Goal: Task Accomplishment & Management: Complete application form

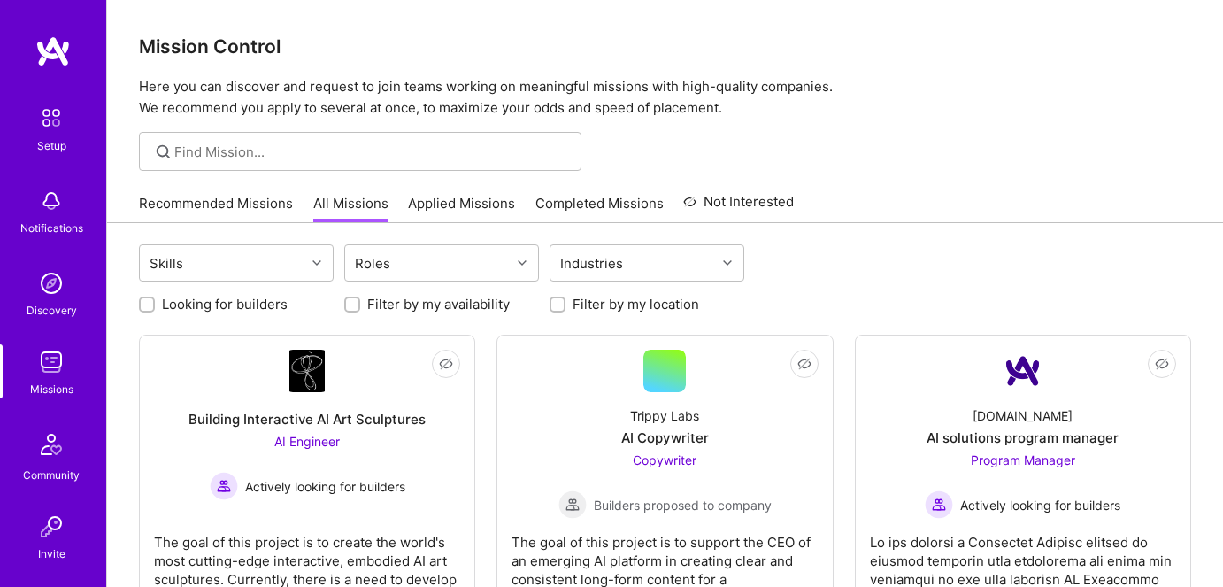
scroll to position [80, 0]
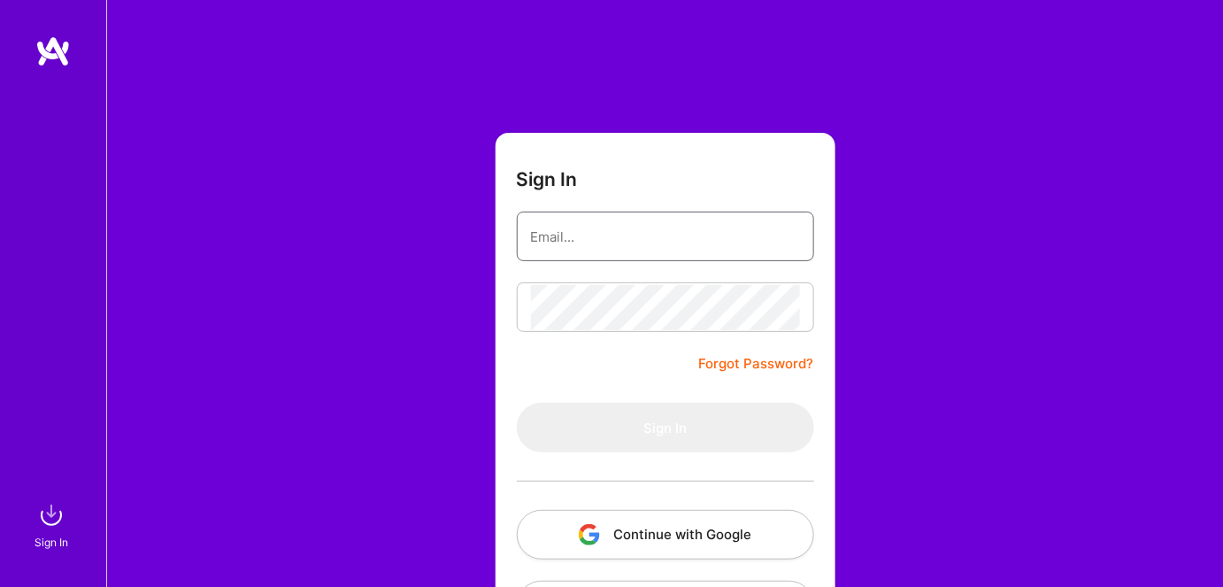
click at [554, 237] on input "email" at bounding box center [665, 236] width 269 height 45
type input "[EMAIL_ADDRESS][DOMAIN_NAME]"
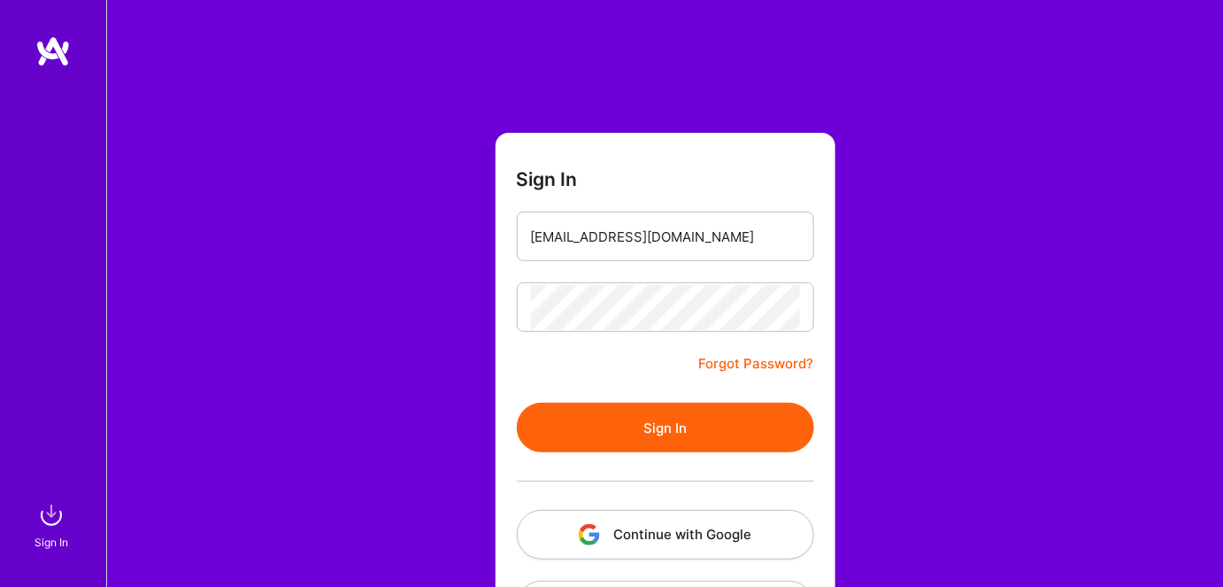
click at [564, 423] on button "Sign In" at bounding box center [665, 428] width 297 height 50
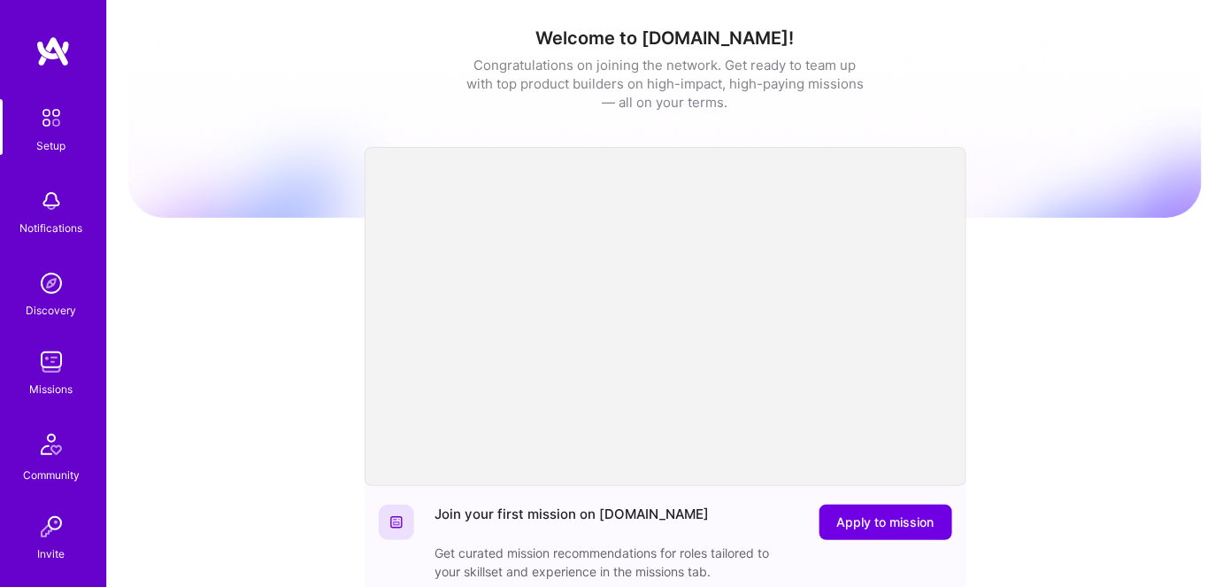
click at [51, 385] on div "Missions" at bounding box center [51, 389] width 43 height 19
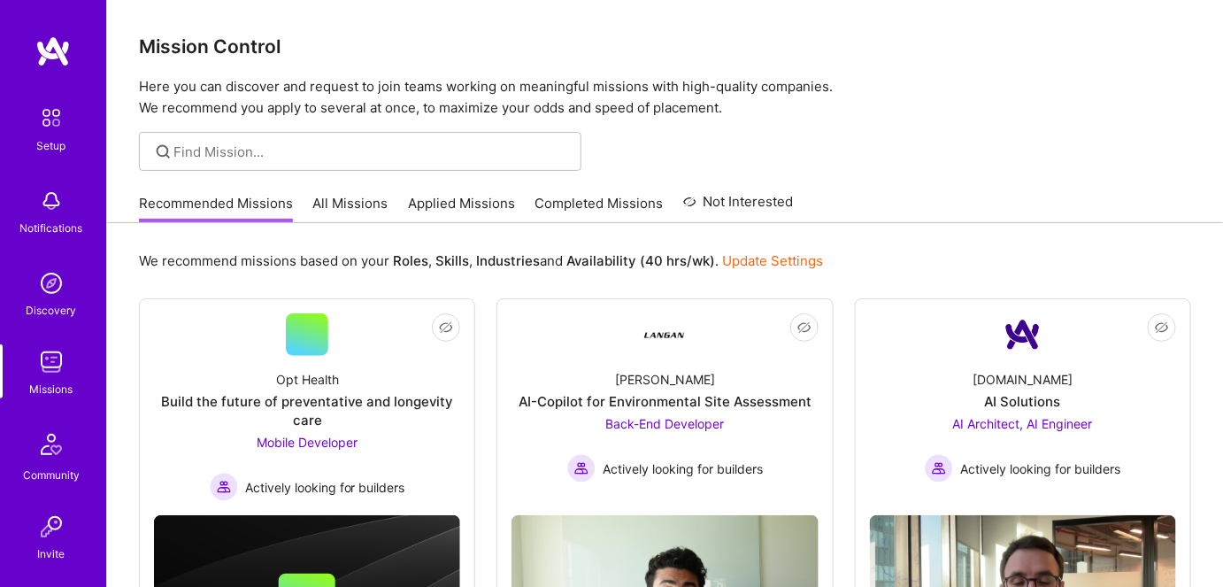
click at [347, 203] on link "All Missions" at bounding box center [350, 208] width 75 height 29
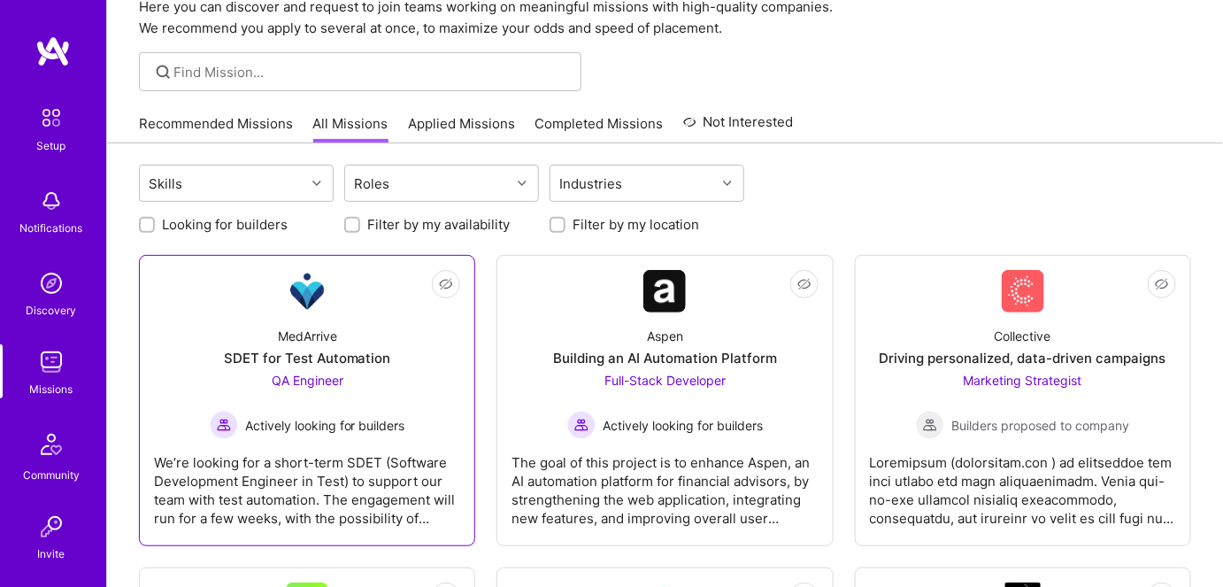
scroll to position [160, 0]
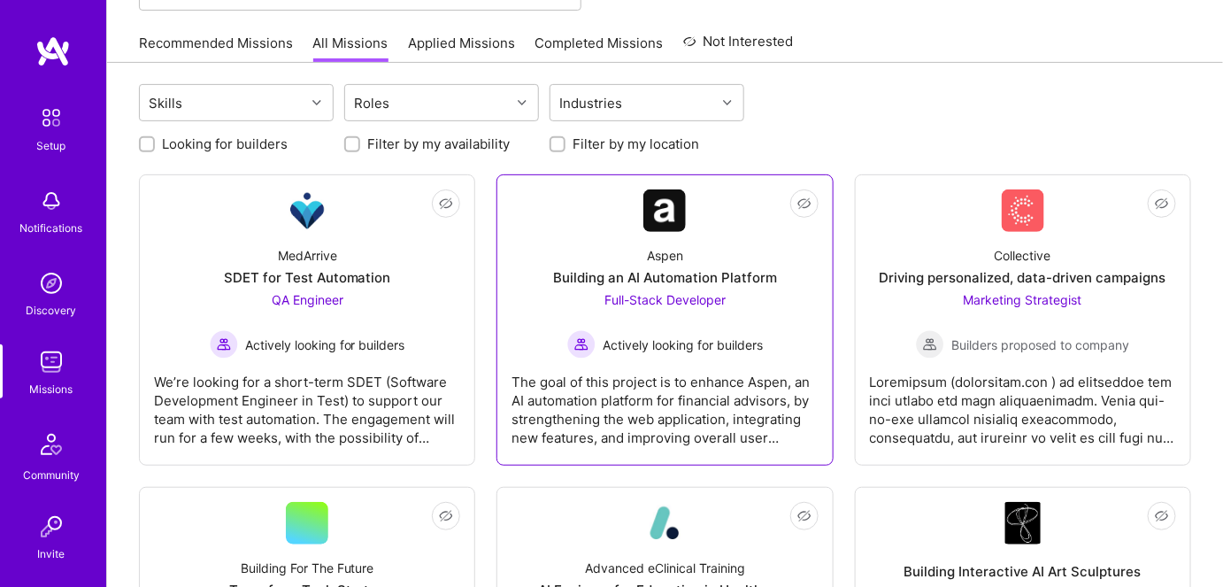
click at [665, 345] on span "Actively looking for builders" at bounding box center [683, 344] width 160 height 19
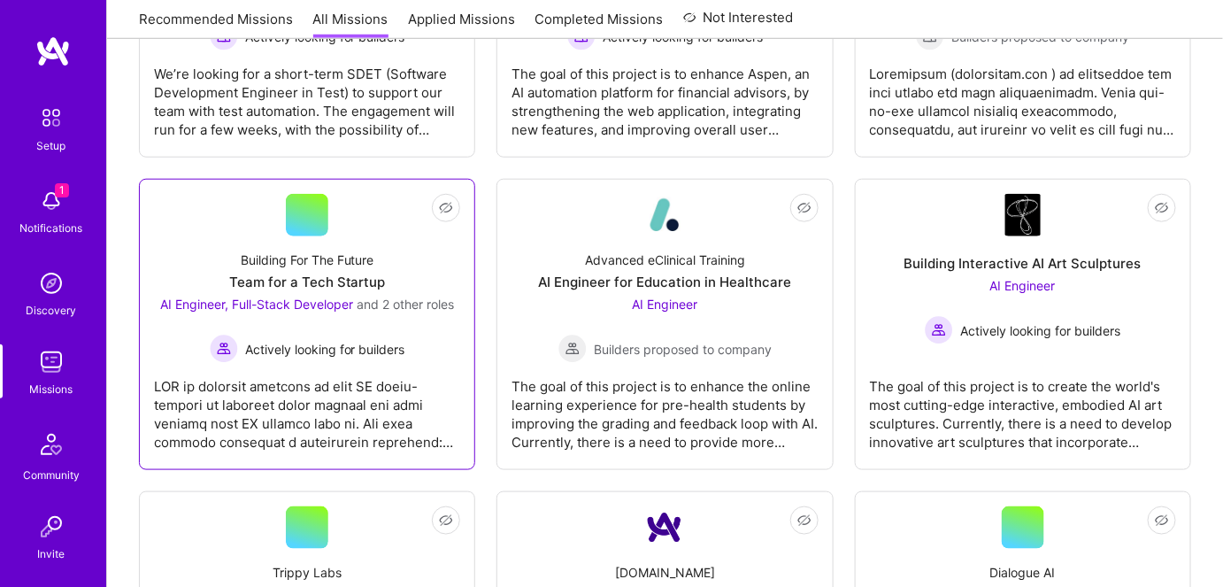
scroll to position [482, 0]
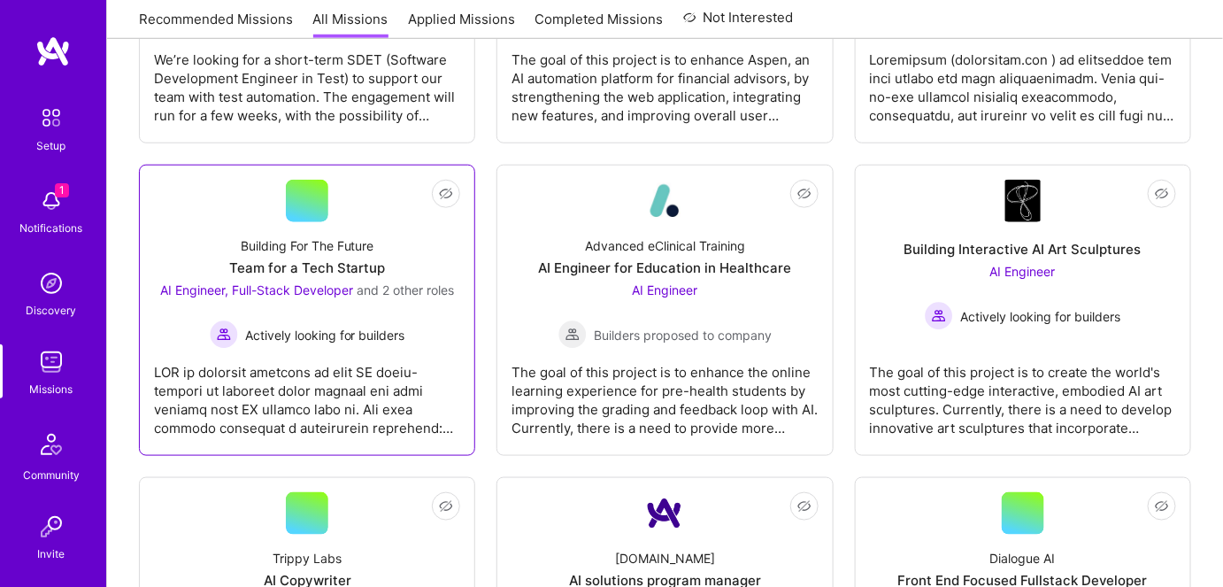
click at [354, 326] on span "Actively looking for builders" at bounding box center [325, 335] width 160 height 19
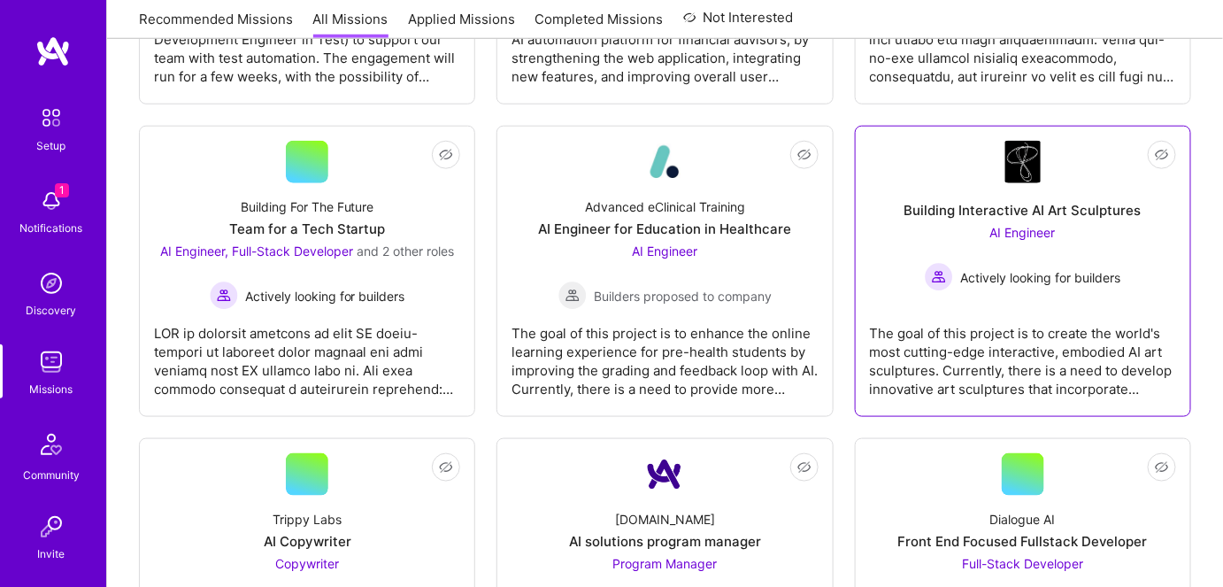
scroll to position [482, 0]
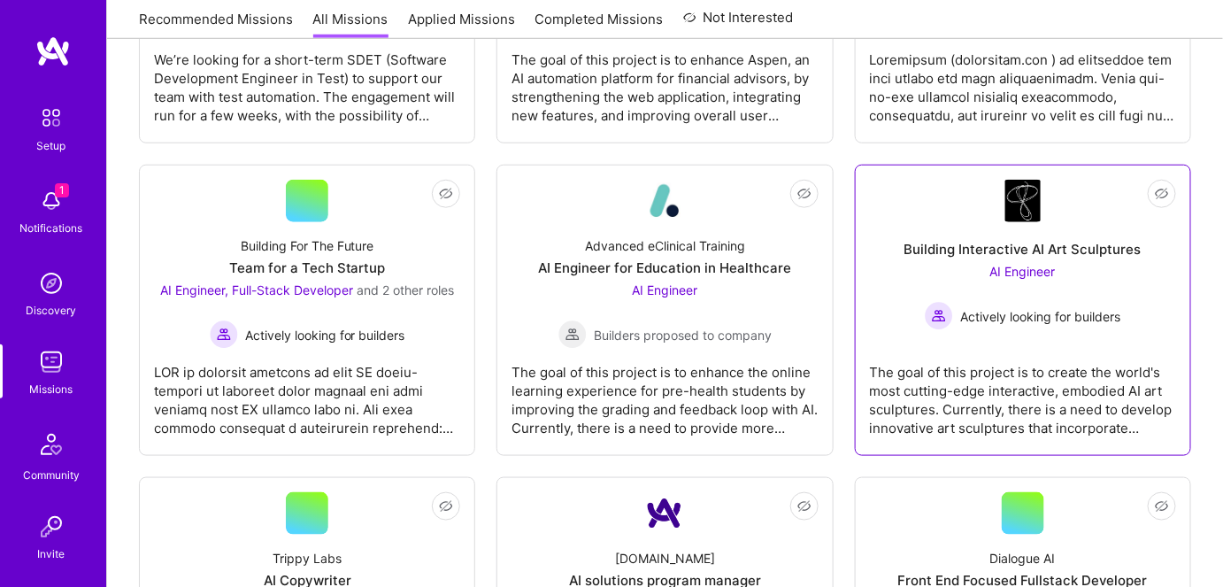
click at [1003, 369] on div "The goal of this project is to create the world's most cutting-edge interactive…" at bounding box center [1023, 393] width 306 height 88
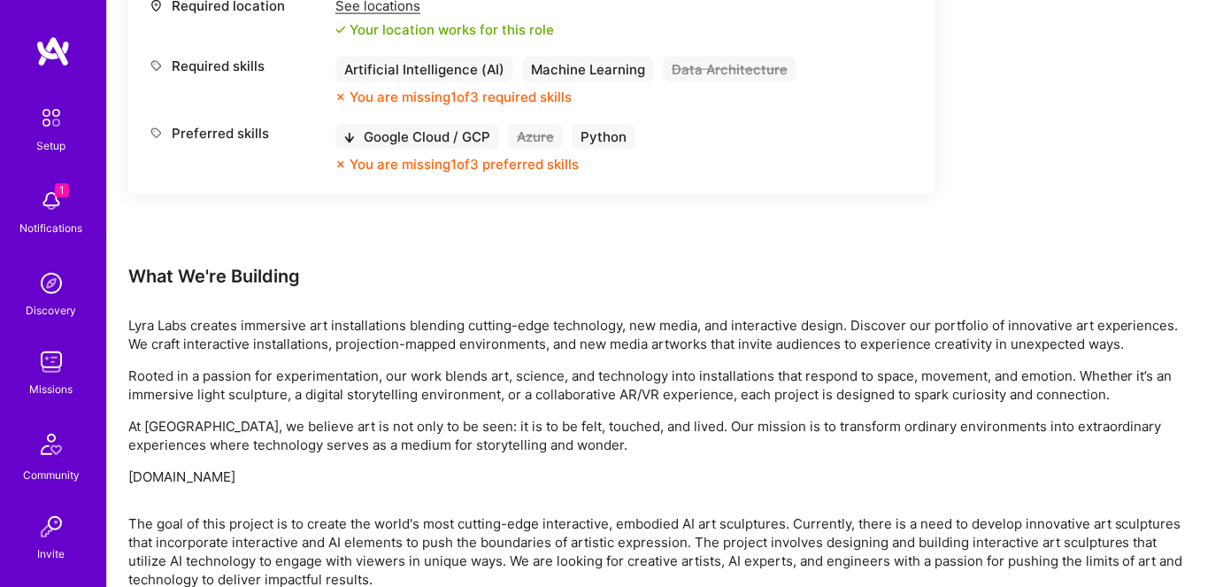
scroll to position [724, 0]
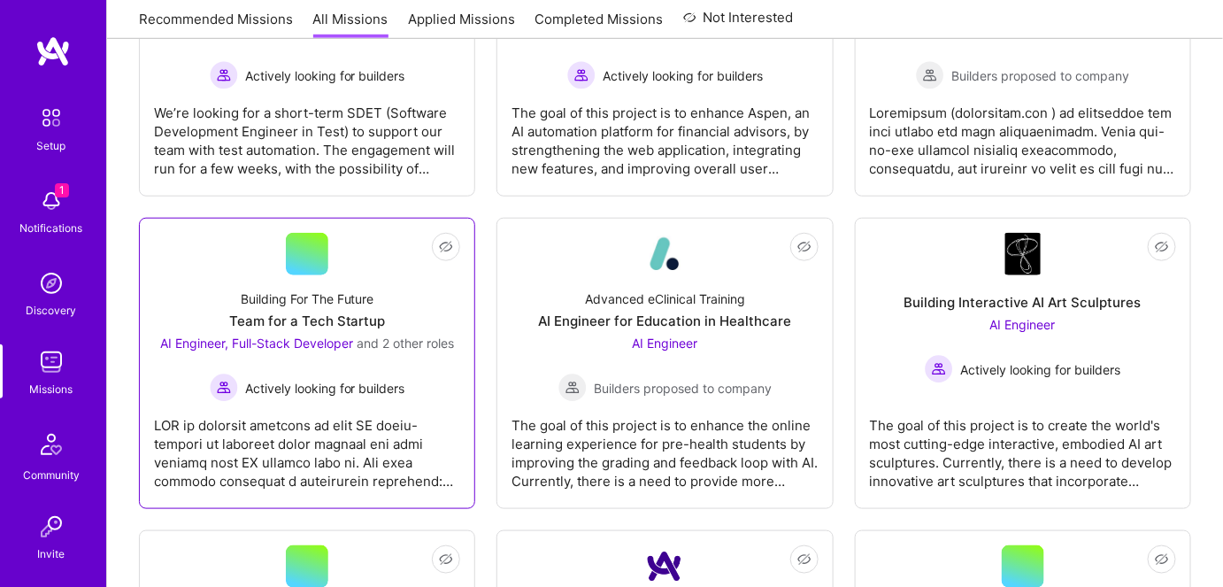
scroll to position [402, 0]
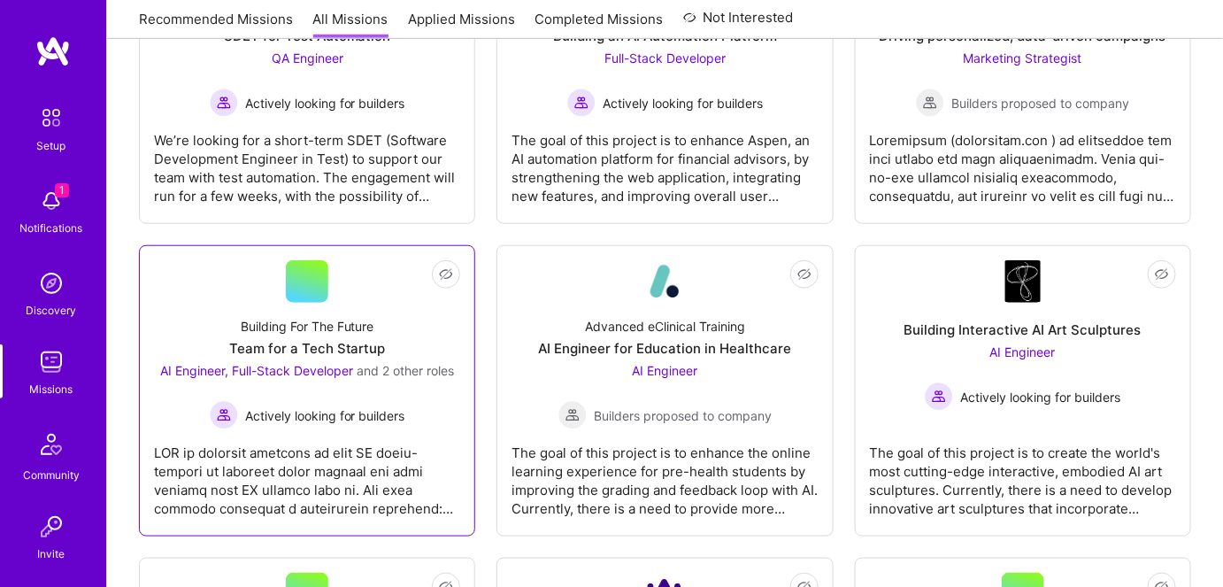
click at [361, 394] on div "AI Engineer, Full-Stack Developer and 2 other roles Actively looking for builde…" at bounding box center [307, 395] width 294 height 68
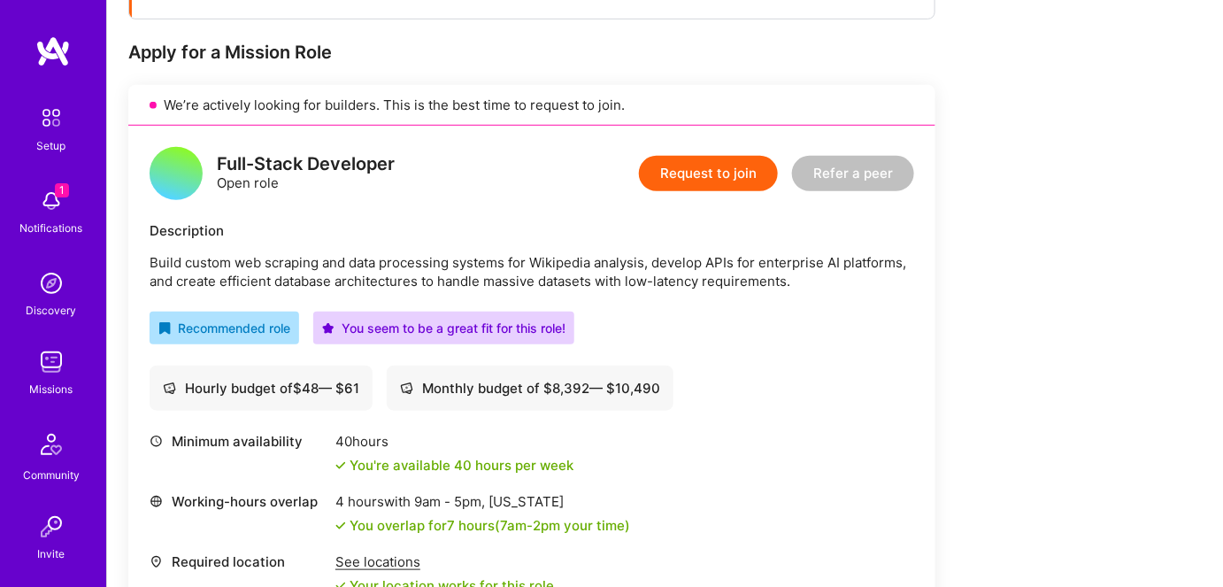
scroll to position [241, 0]
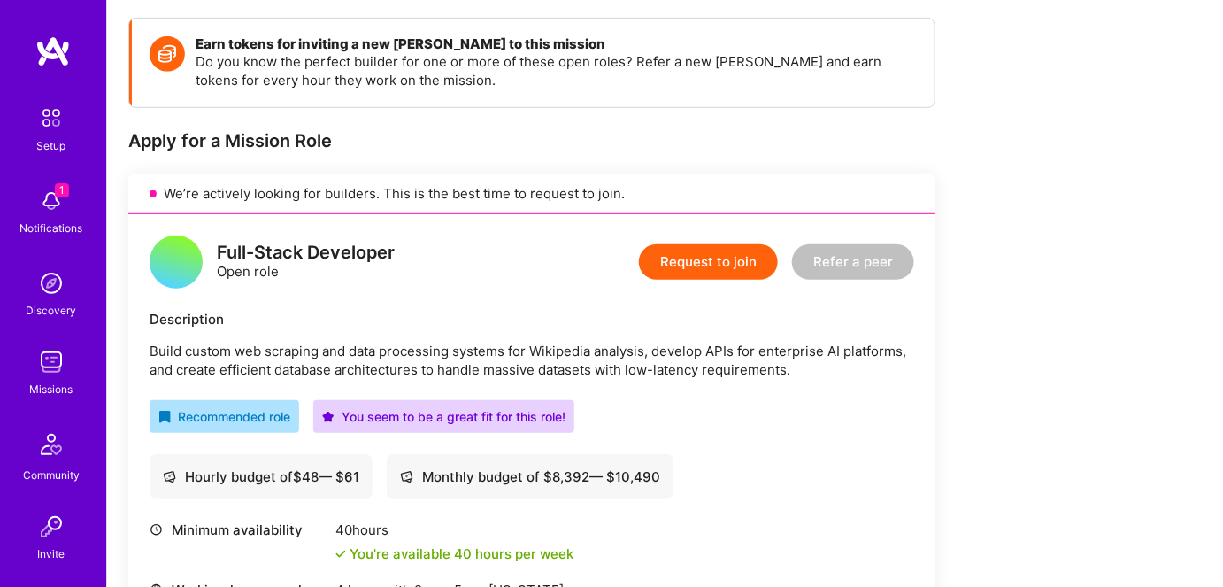
click at [702, 264] on button "Request to join" at bounding box center [708, 261] width 139 height 35
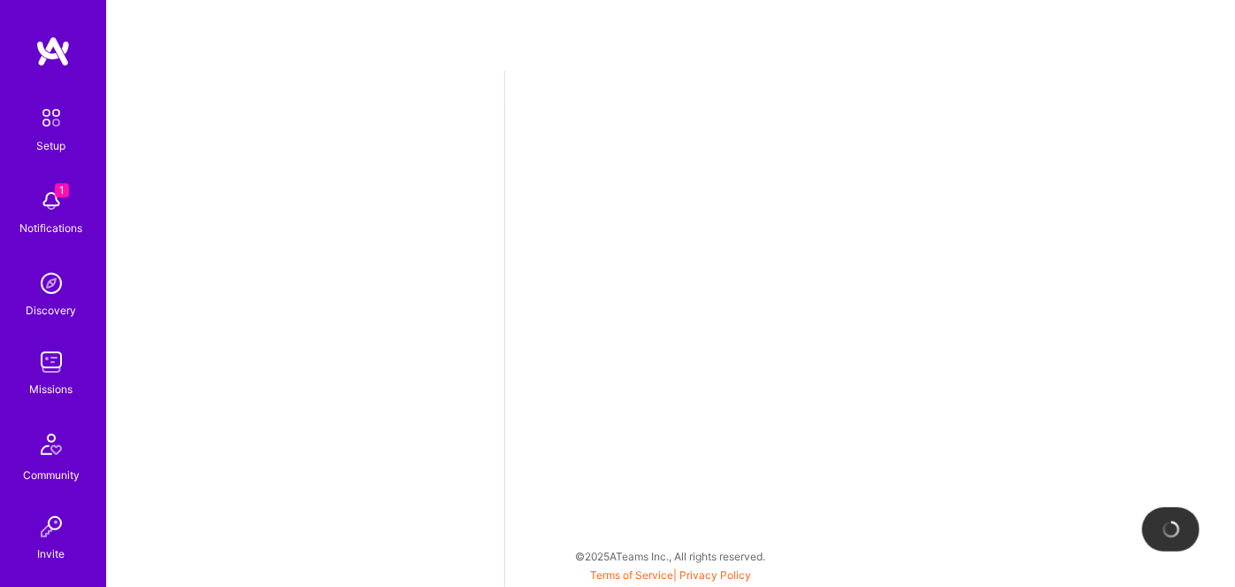
select select "US"
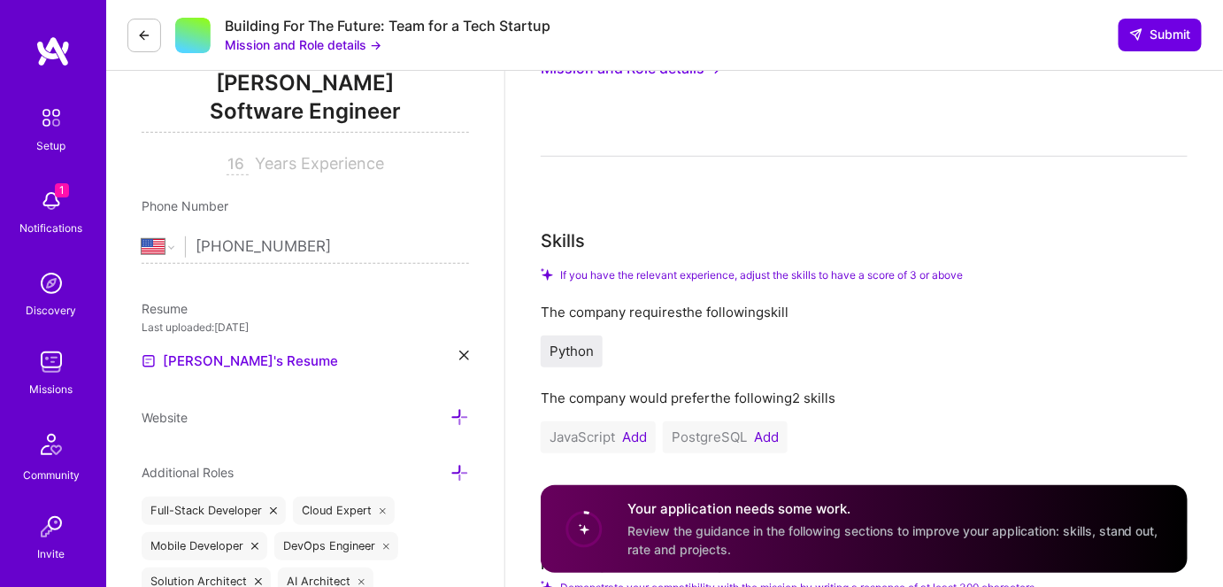
scroll to position [321, 0]
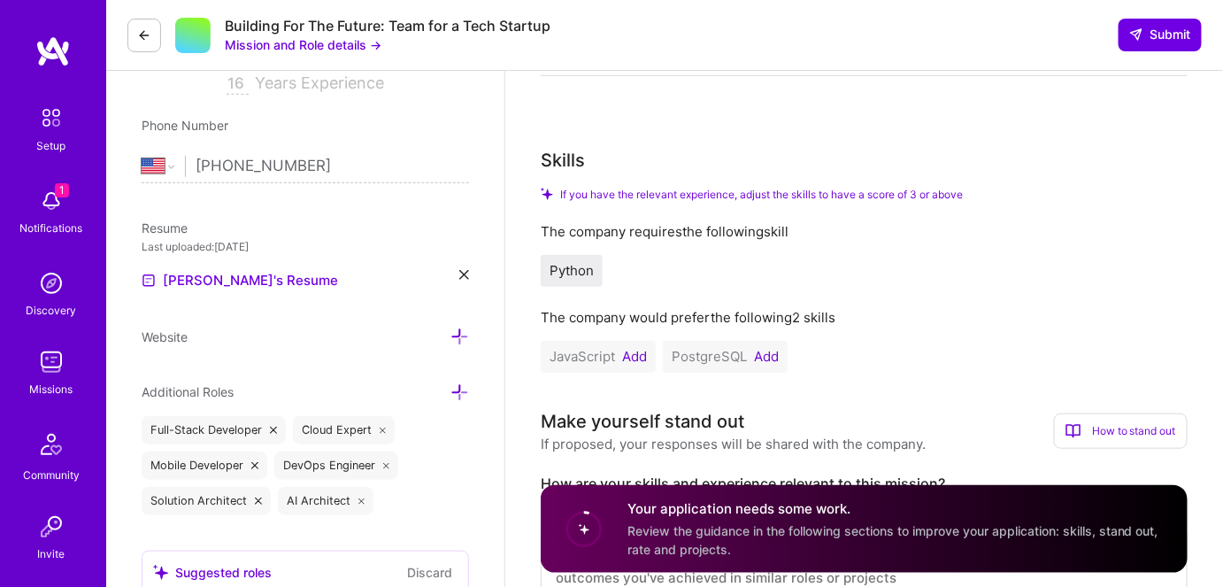
click at [142, 39] on icon at bounding box center [144, 35] width 14 height 14
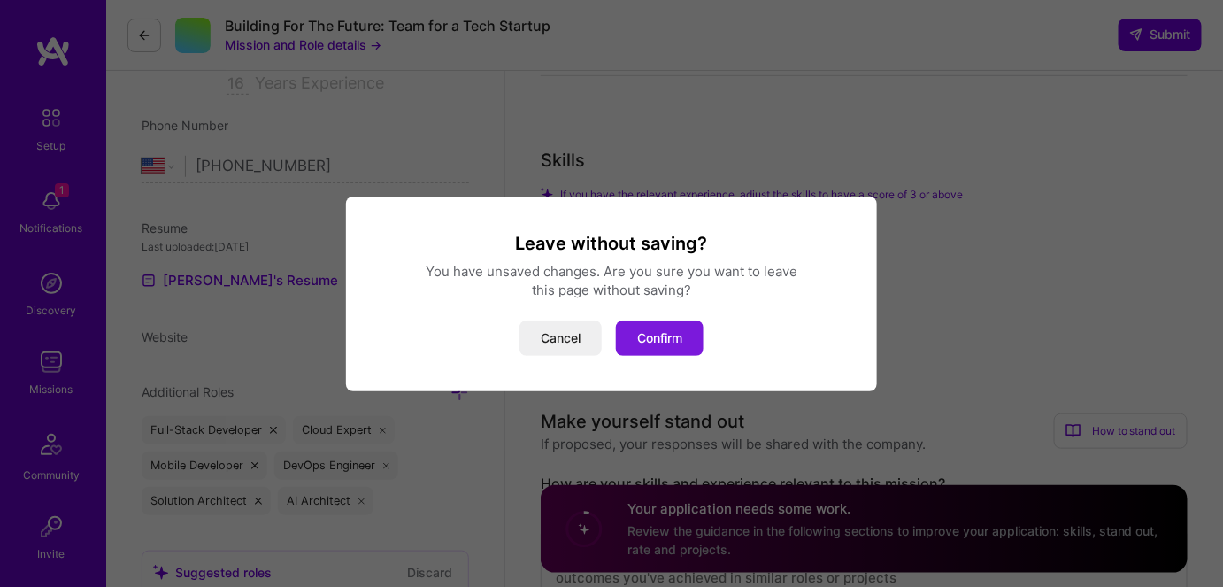
click at [660, 338] on button "Confirm" at bounding box center [660, 337] width 88 height 35
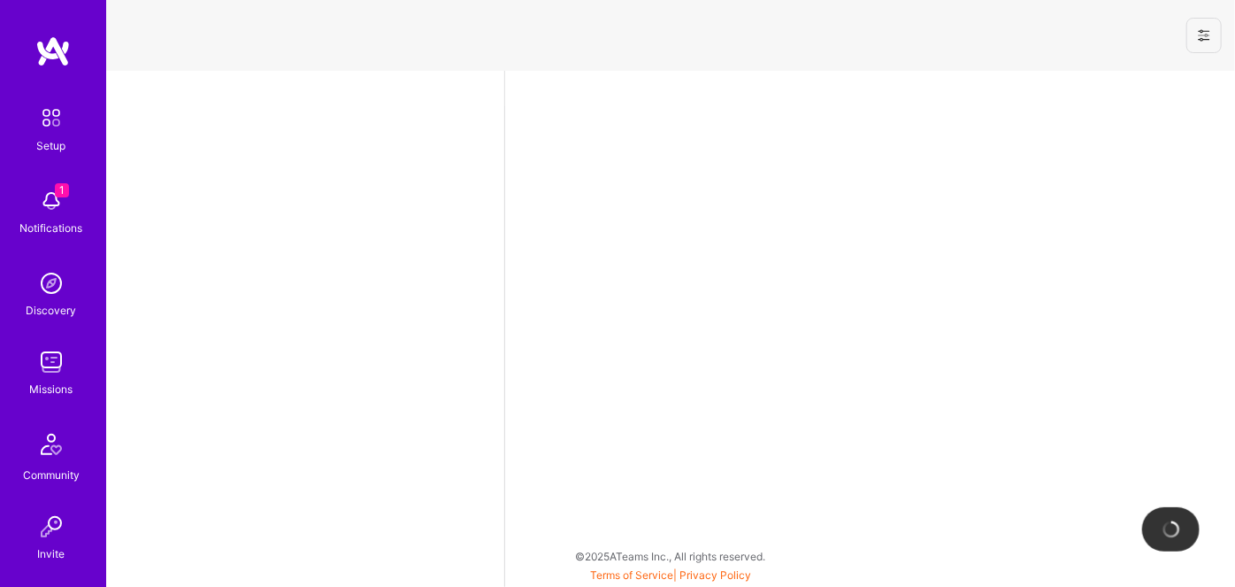
select select "US"
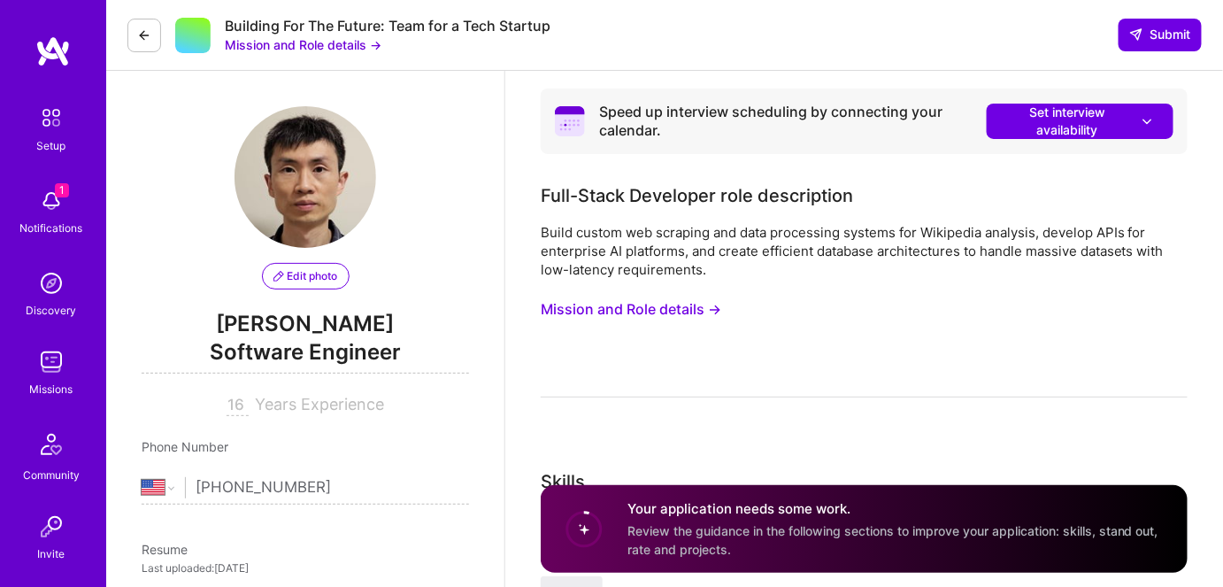
click at [43, 372] on img at bounding box center [51, 361] width 35 height 35
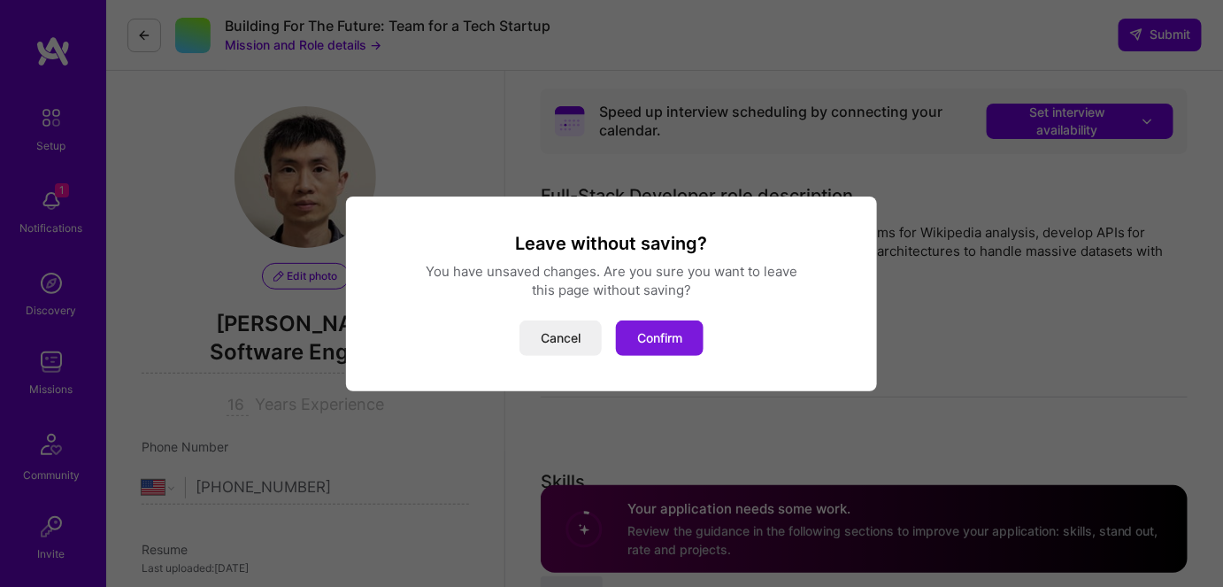
click at [666, 342] on button "Confirm" at bounding box center [660, 337] width 88 height 35
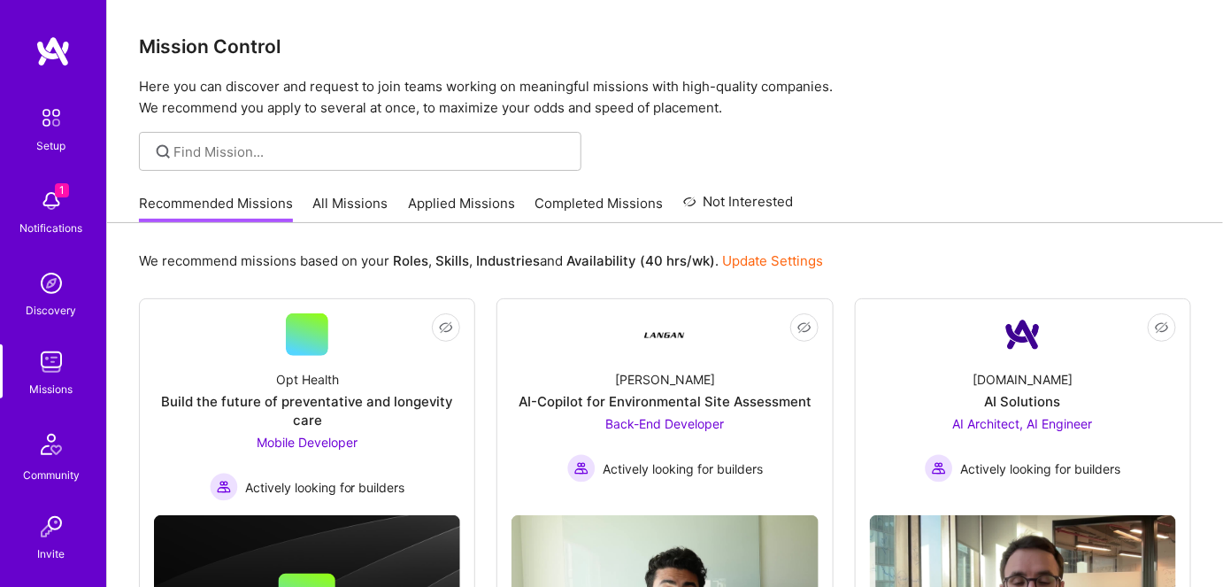
click at [319, 197] on link "All Missions" at bounding box center [350, 208] width 75 height 29
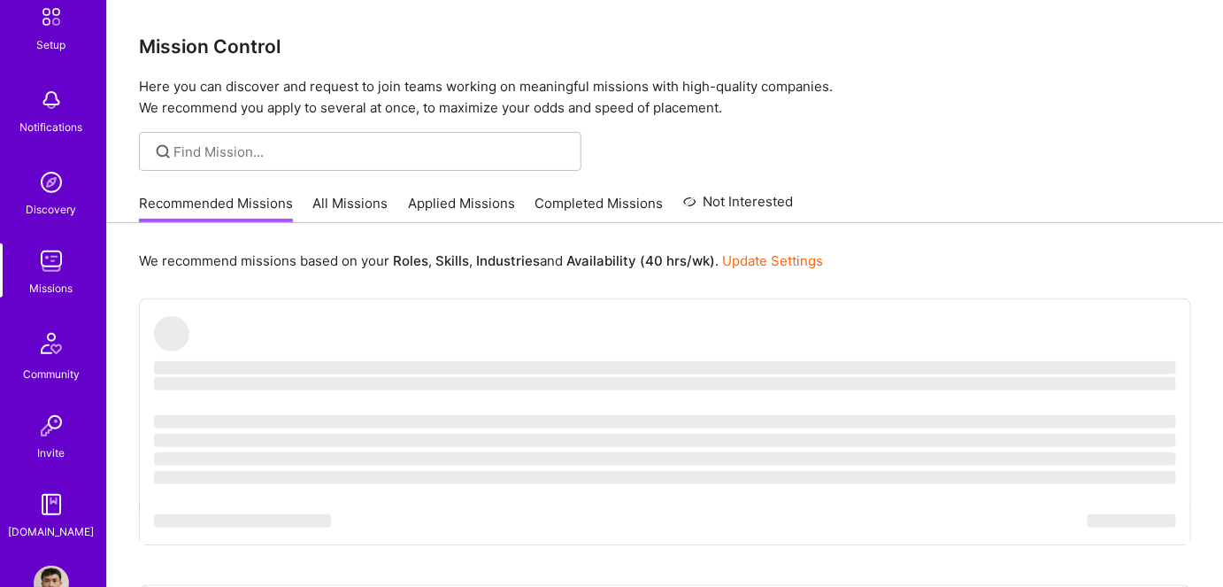
scroll to position [150, 0]
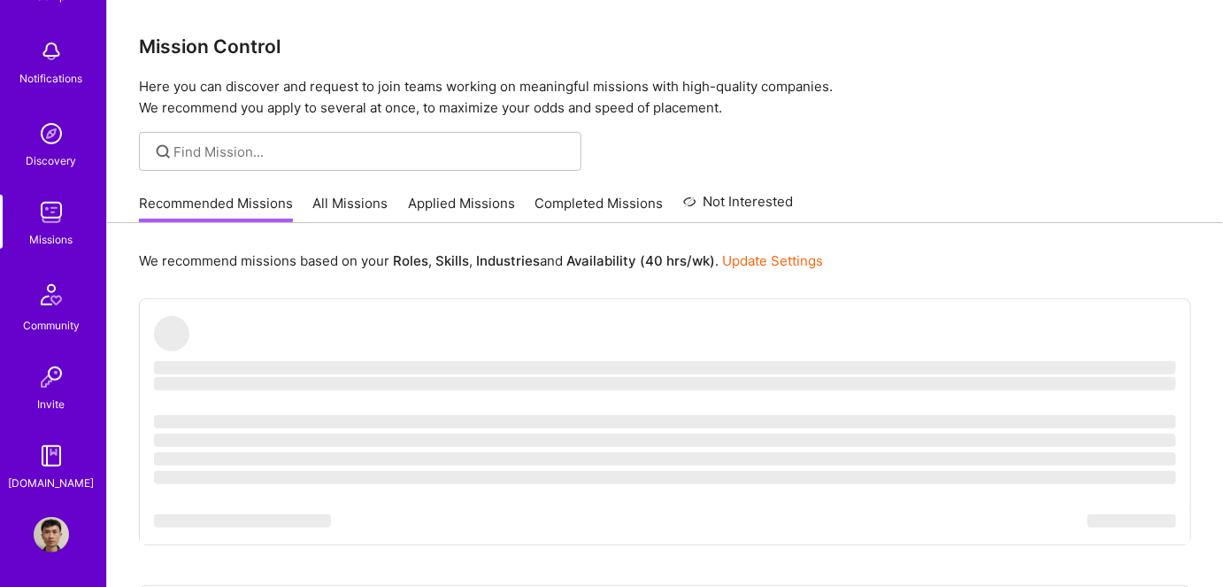
click at [47, 532] on img at bounding box center [51, 534] width 35 height 35
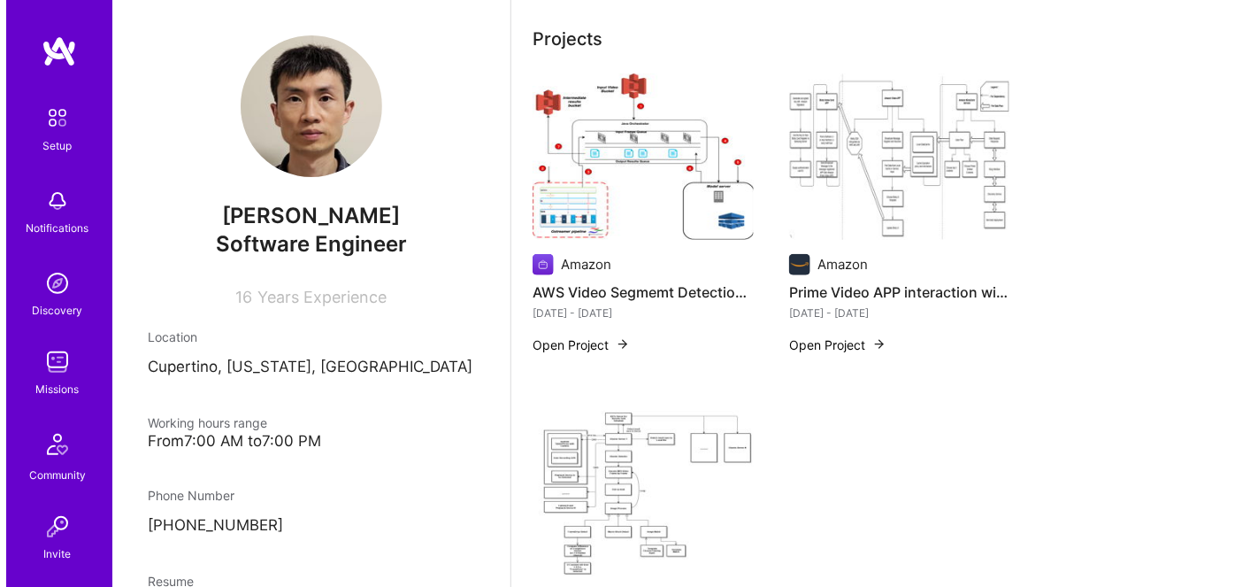
scroll to position [402, 0]
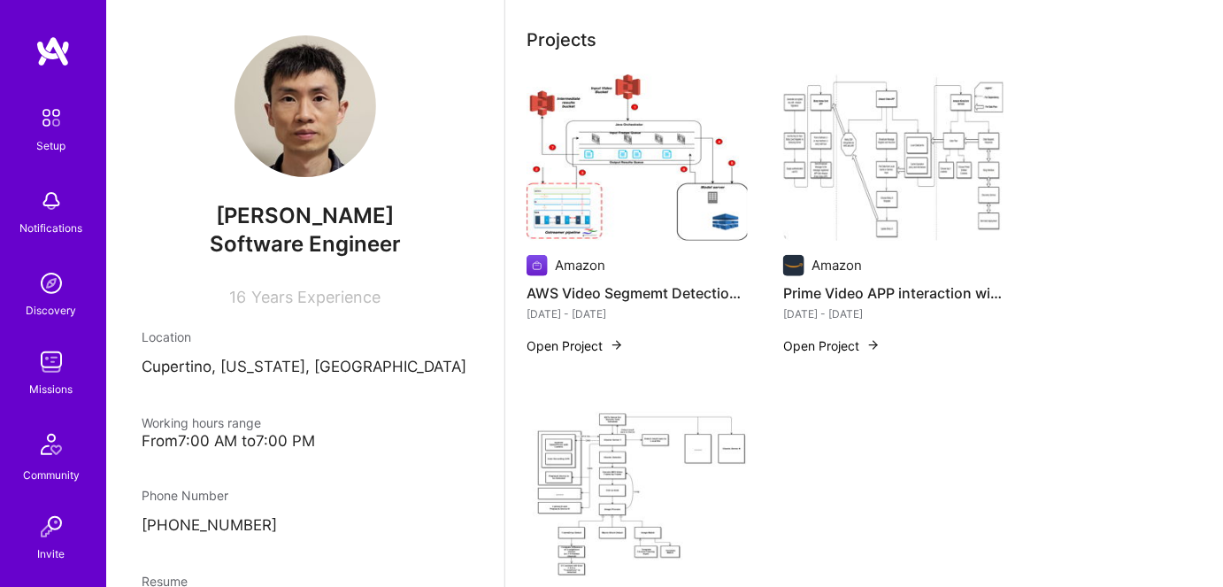
click at [564, 344] on button "Open Project" at bounding box center [575, 345] width 97 height 19
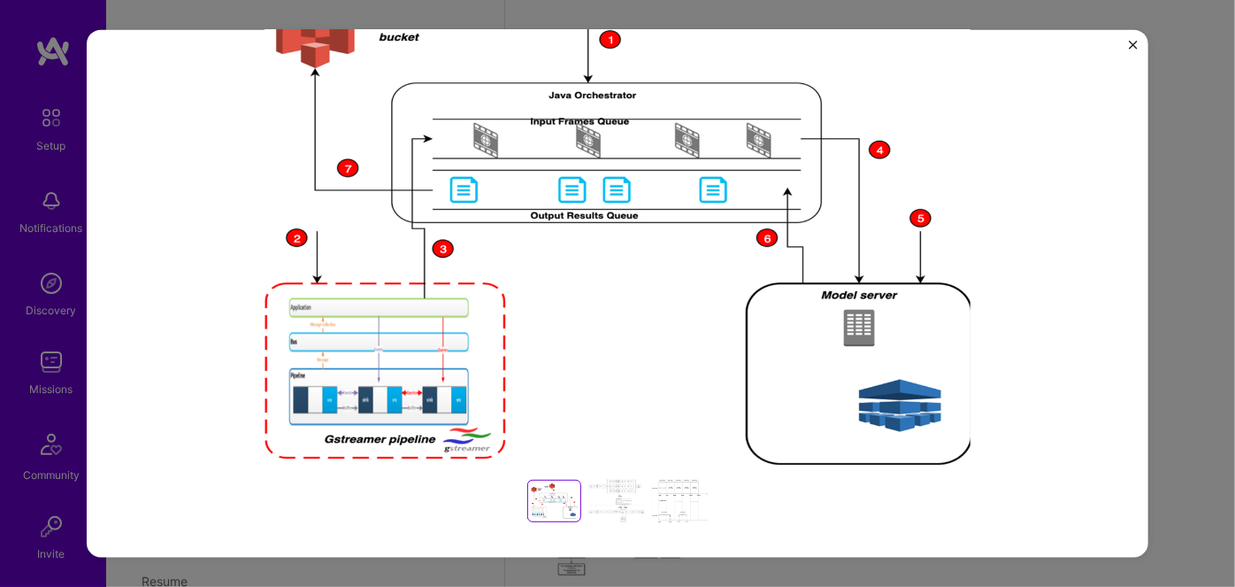
scroll to position [402, 0]
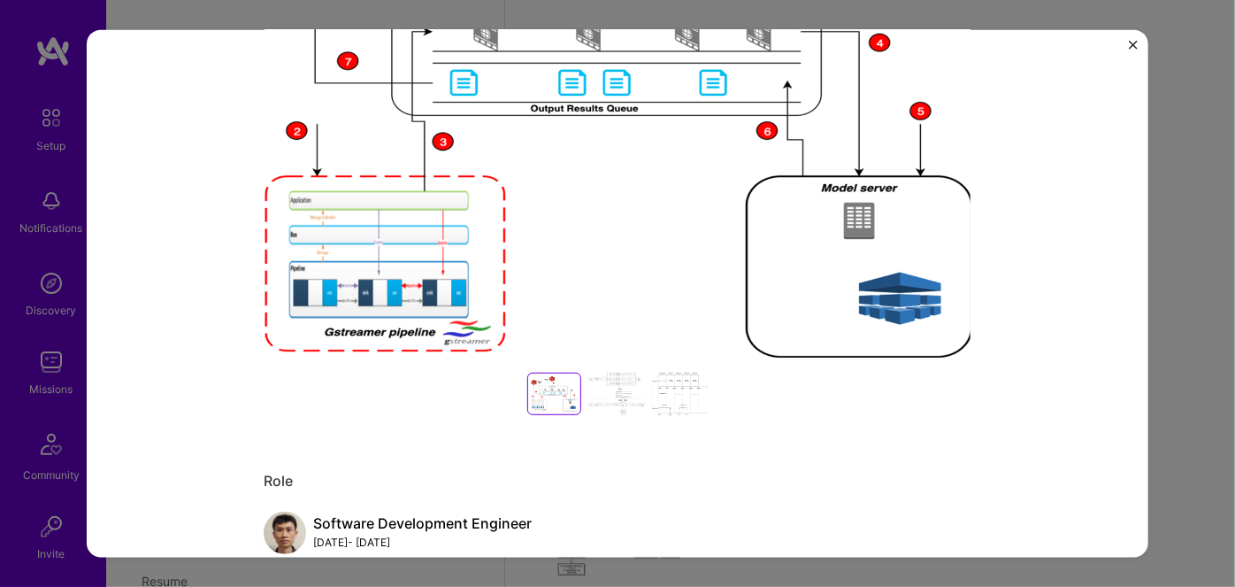
click at [609, 399] on div at bounding box center [616, 394] width 57 height 42
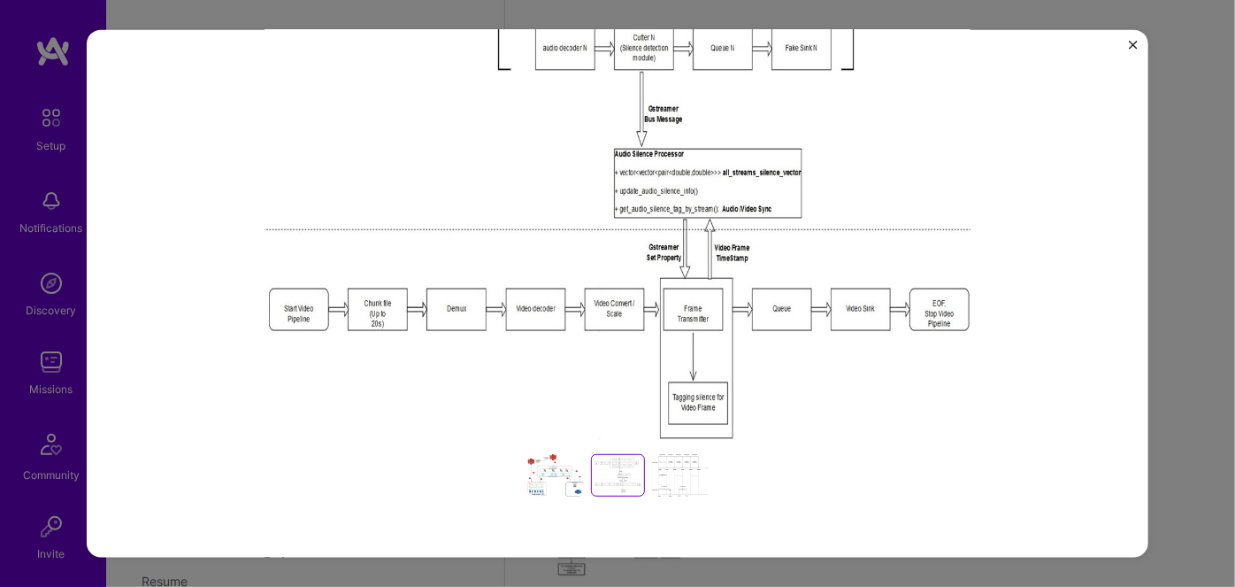
scroll to position [321, 0]
click at [677, 462] on div at bounding box center [680, 474] width 57 height 42
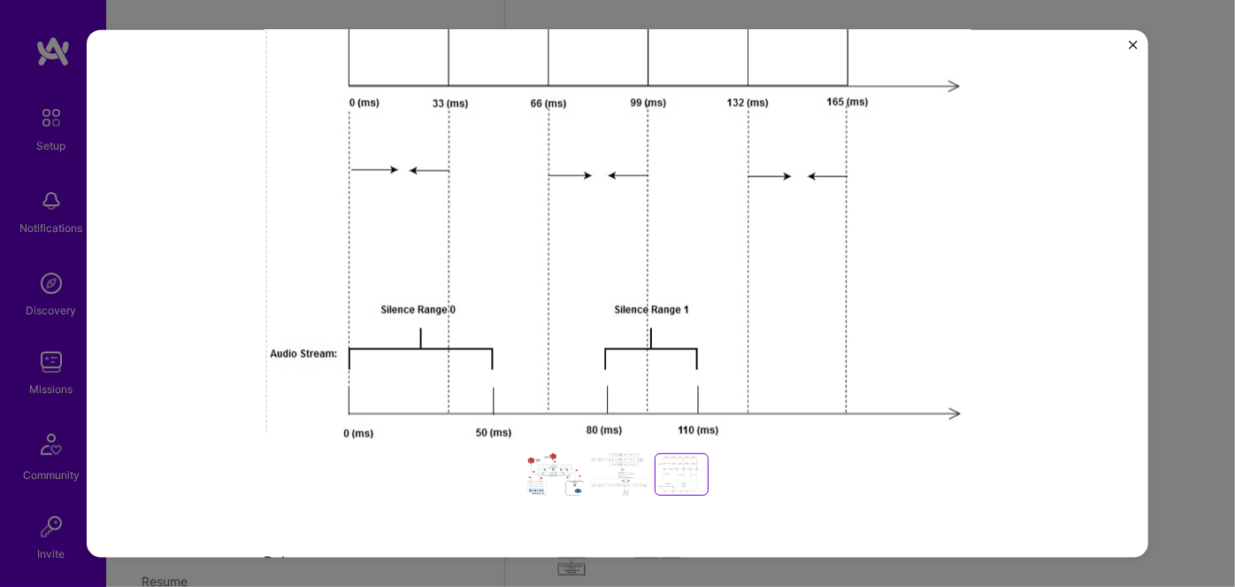
click at [548, 473] on div at bounding box center [555, 474] width 57 height 42
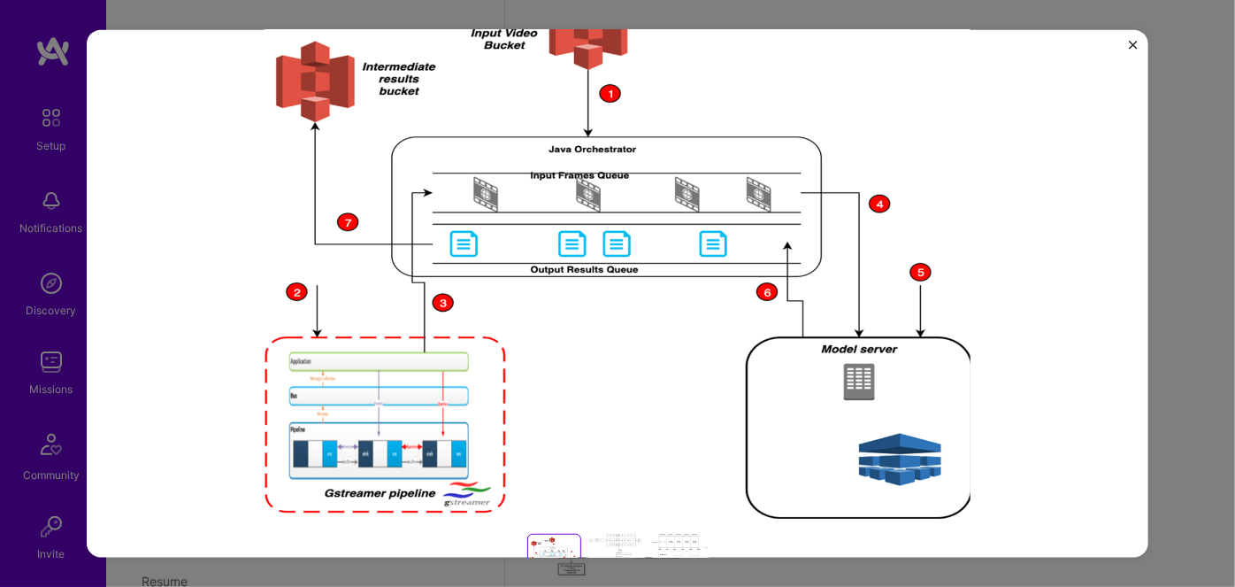
scroll to position [160, 0]
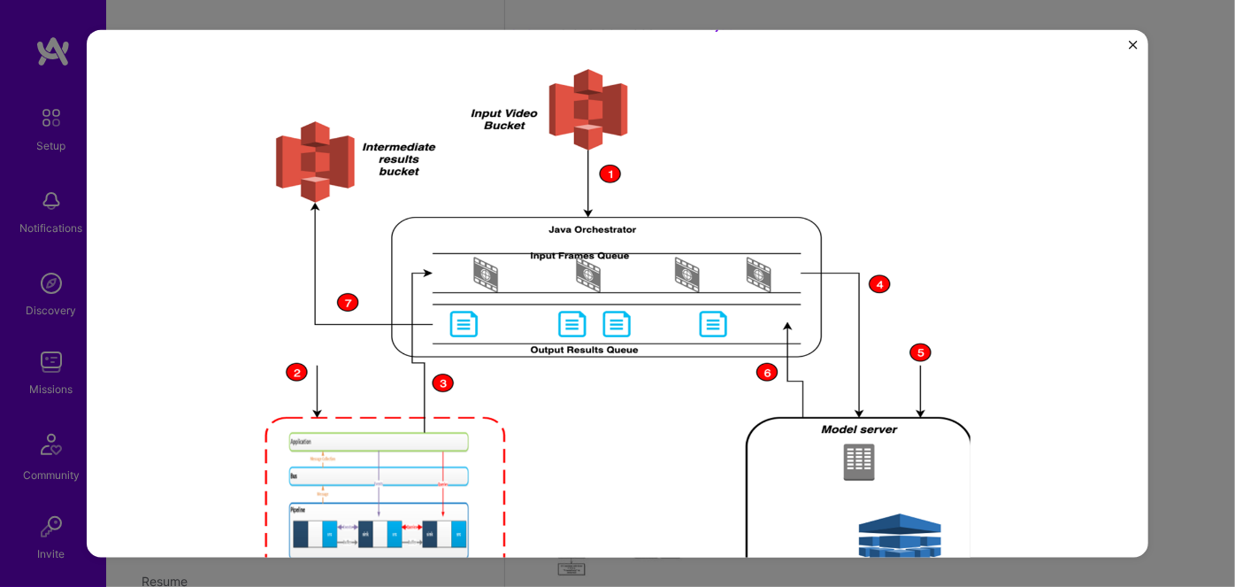
click at [619, 358] on img at bounding box center [618, 334] width 708 height 531
click at [619, 315] on img at bounding box center [618, 334] width 708 height 531
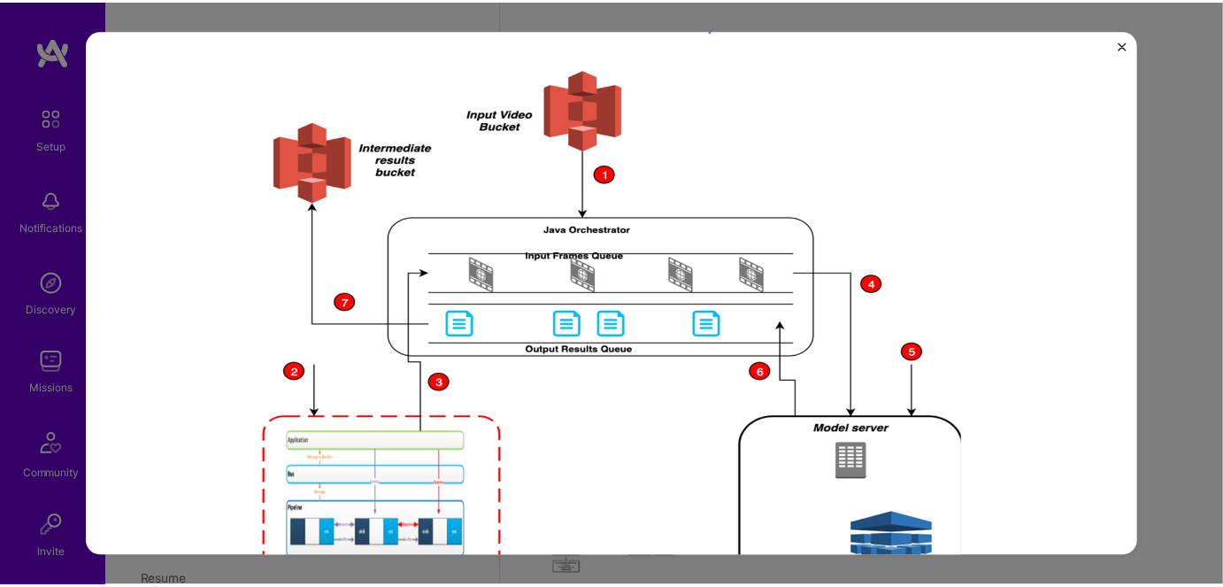
scroll to position [241, 0]
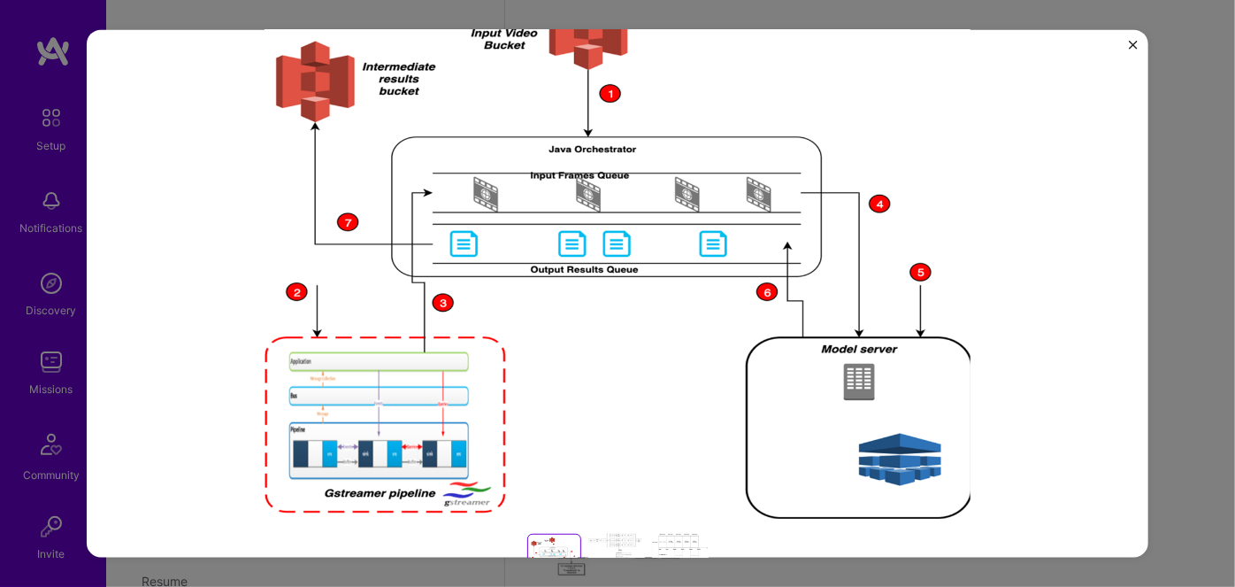
click at [1133, 40] on img "Close" at bounding box center [1133, 44] width 9 height 9
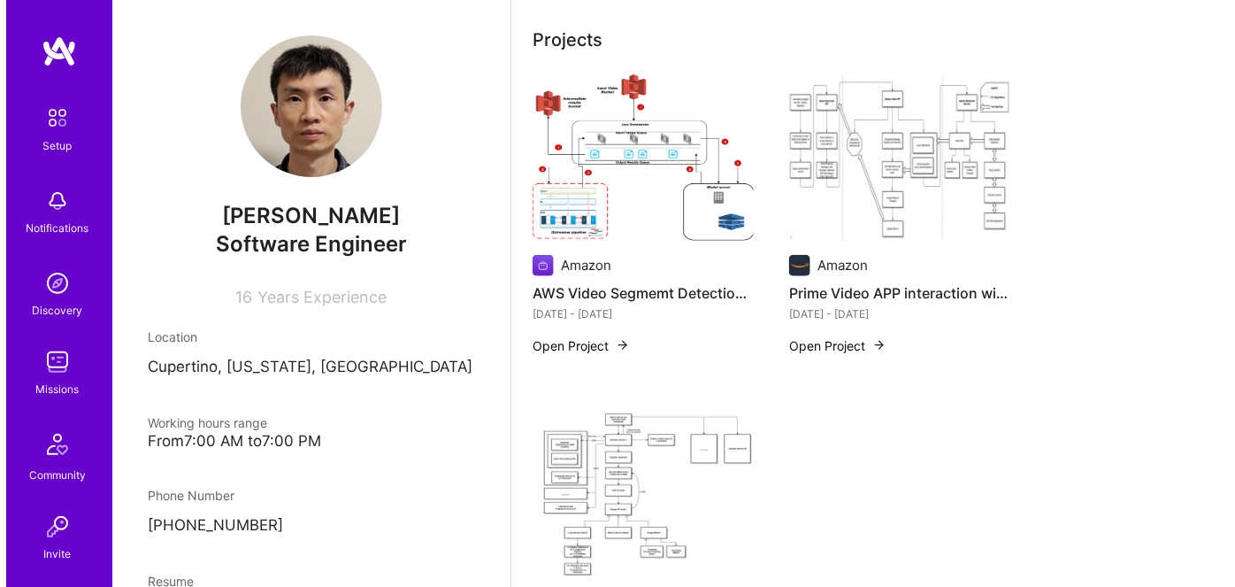
scroll to position [321, 0]
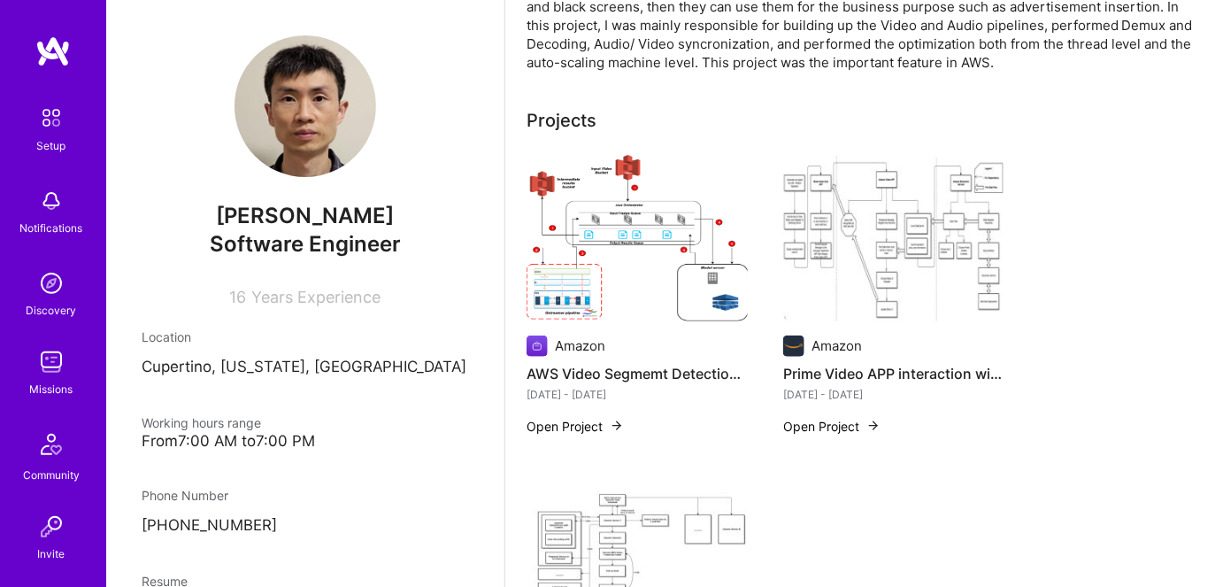
click at [595, 419] on button "Open Project" at bounding box center [575, 426] width 97 height 19
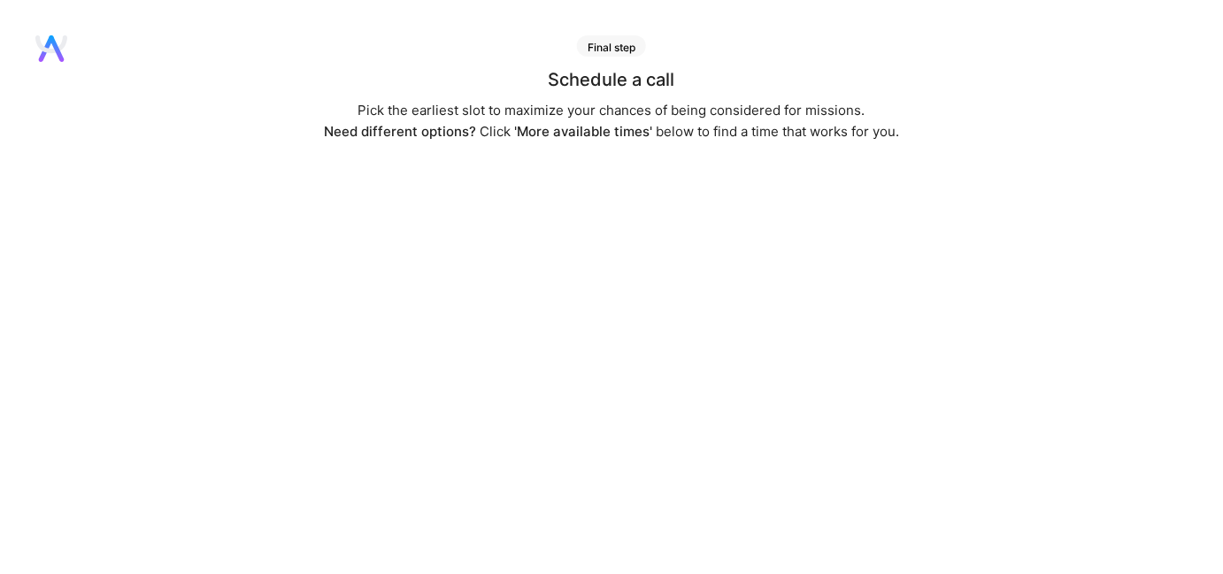
scroll to position [160, 0]
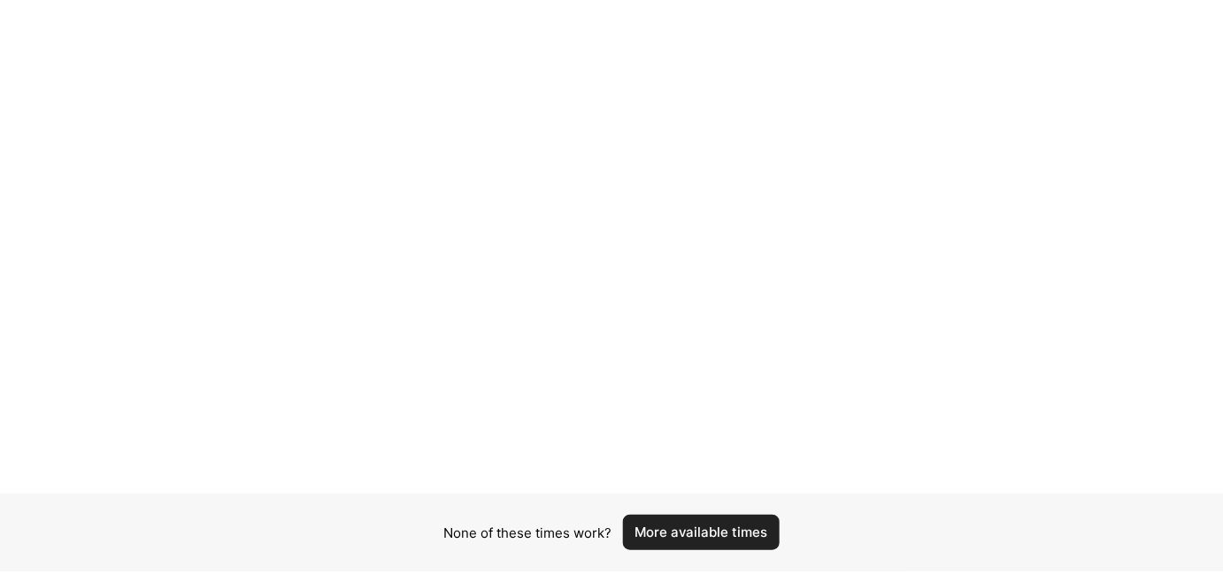
click at [719, 519] on button "More available times" at bounding box center [701, 532] width 157 height 35
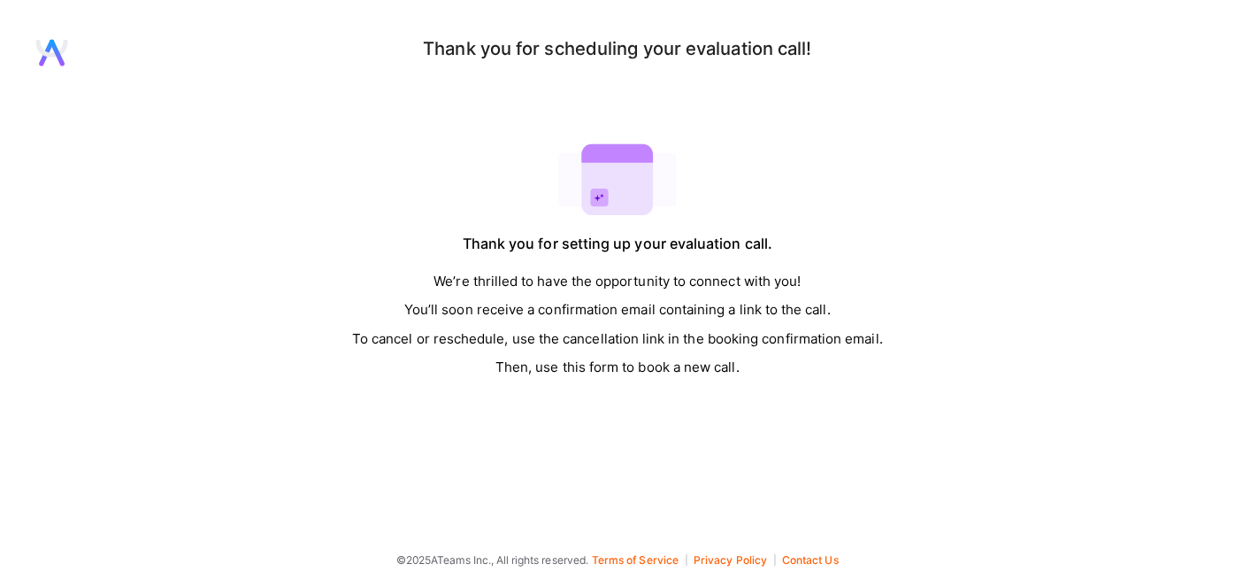
scroll to position [0, 0]
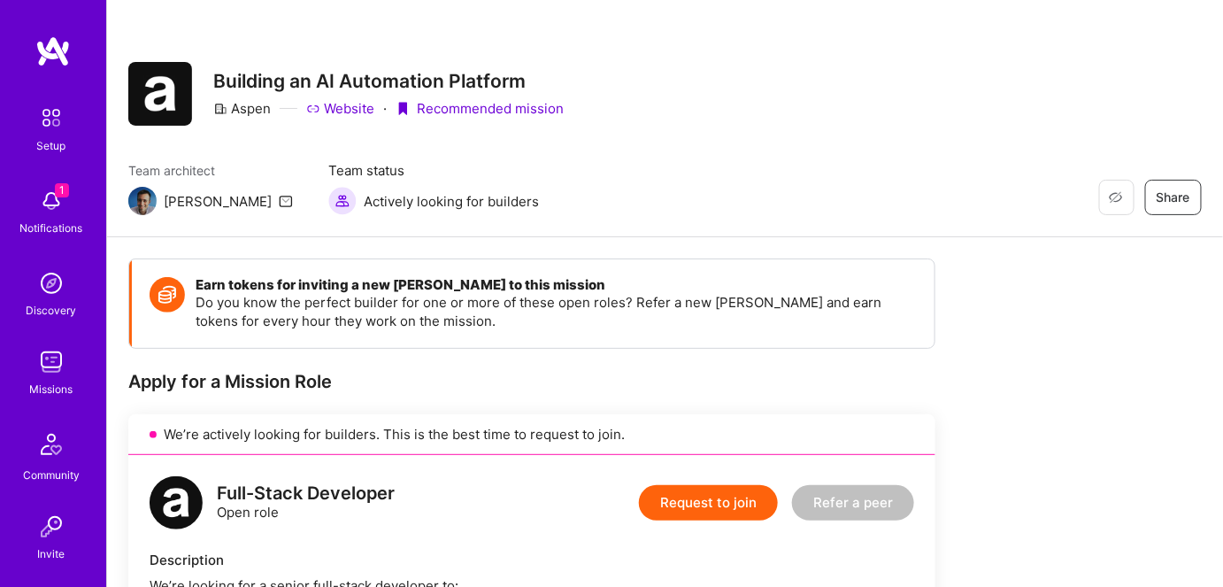
click at [51, 211] on img at bounding box center [51, 200] width 35 height 35
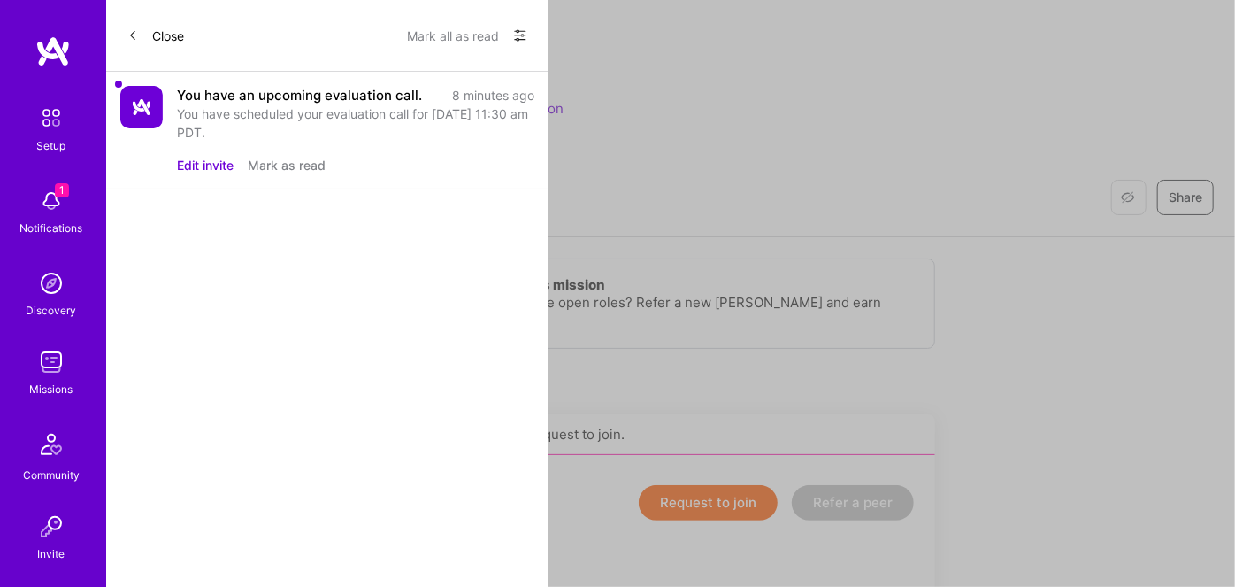
click at [143, 116] on img at bounding box center [141, 107] width 42 height 42
click at [200, 165] on button "Edit invite" at bounding box center [205, 165] width 57 height 19
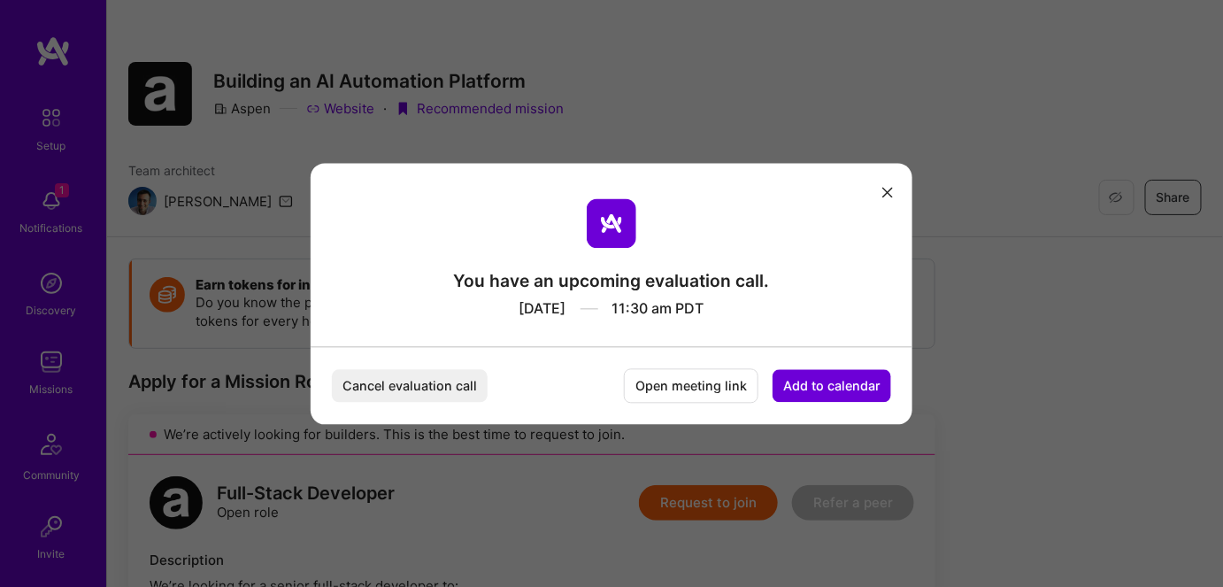
click at [894, 191] on button "modal" at bounding box center [887, 191] width 21 height 29
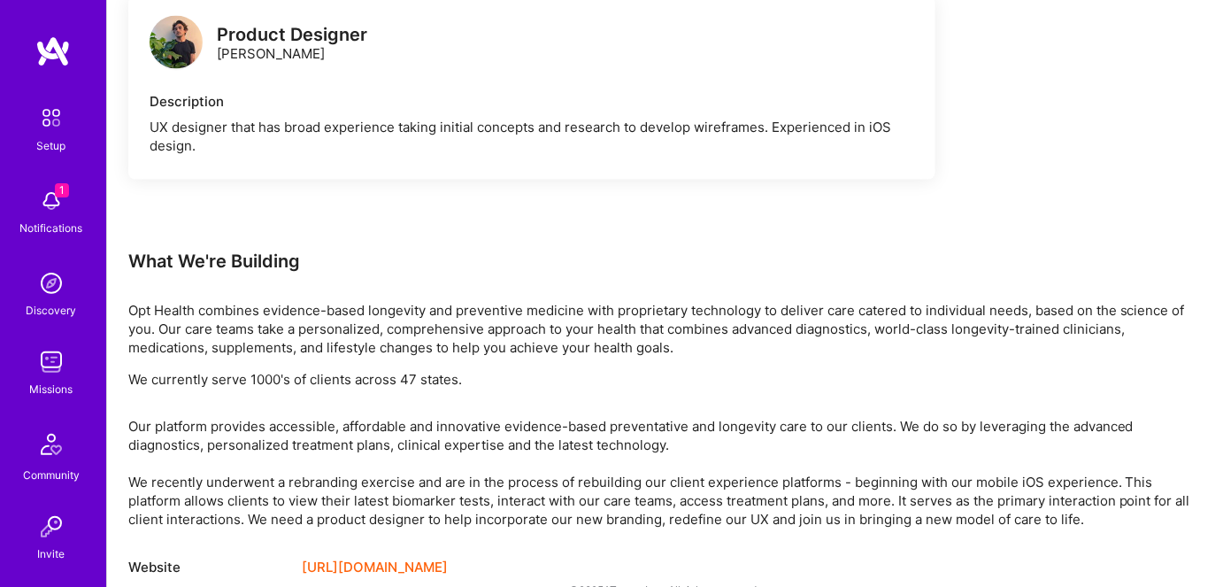
scroll to position [998, 0]
